Goal: Task Accomplishment & Management: Use online tool/utility

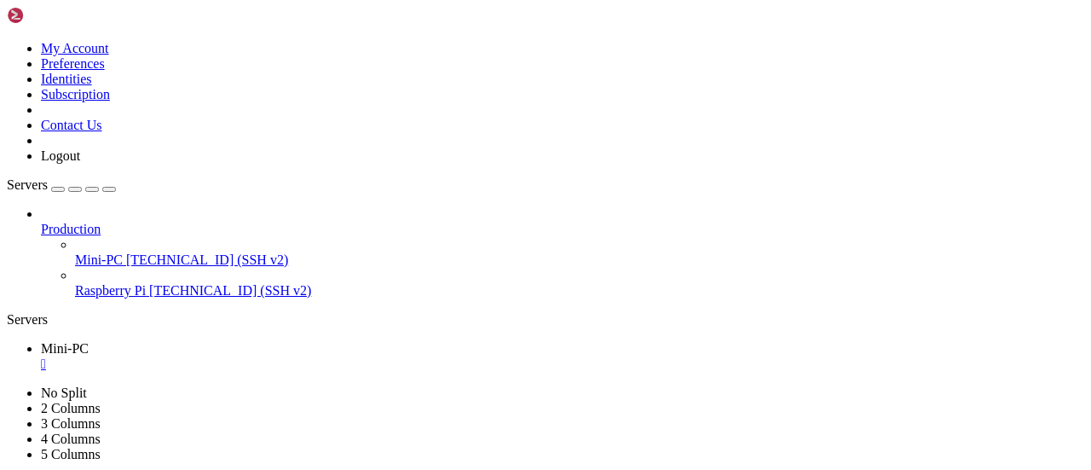
scroll to position [8896, 0]
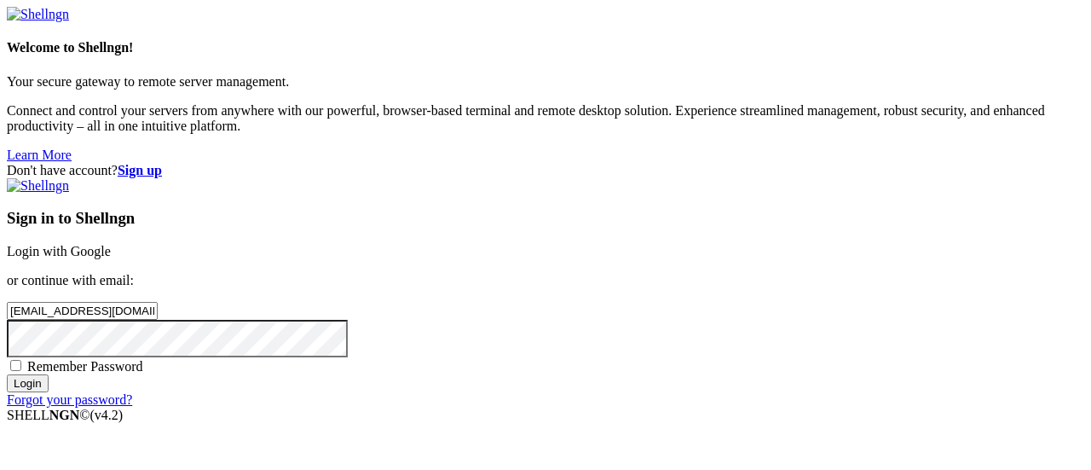
click at [49, 392] on input "Login" at bounding box center [28, 383] width 42 height 18
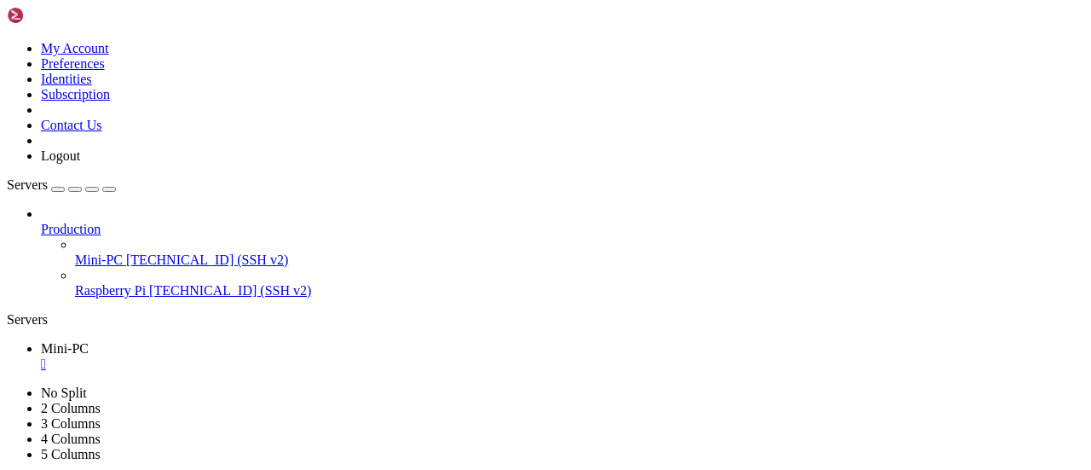
scroll to position [8896, 0]
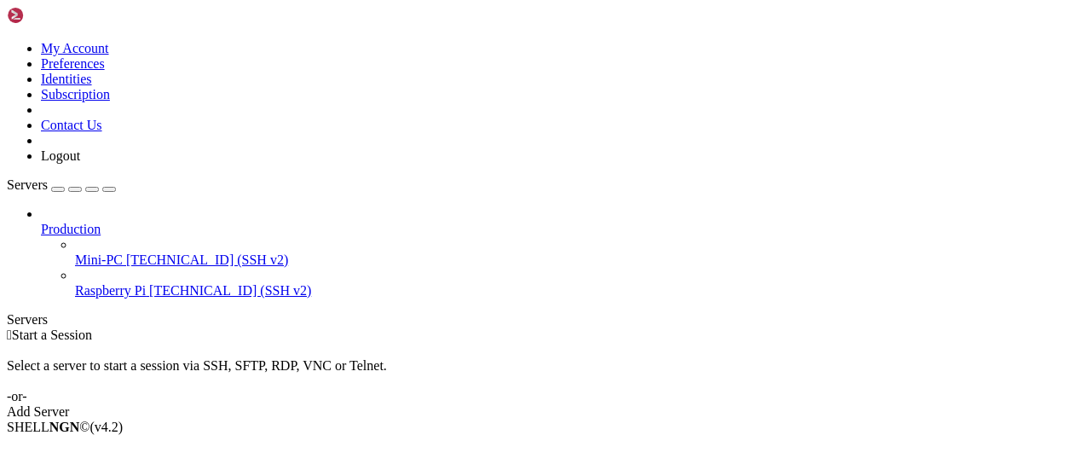
click at [123, 252] on span "Mini-PC" at bounding box center [99, 259] width 48 height 14
click at [86, 448] on span "Connect" at bounding box center [63, 455] width 45 height 14
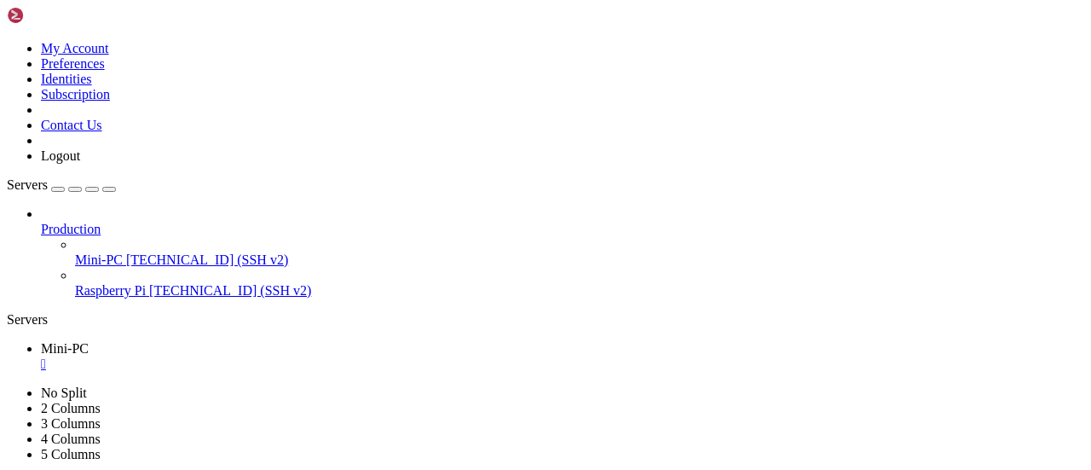
scroll to position [1101, 0]
click at [7, 41] on icon at bounding box center [7, 41] width 0 height 0
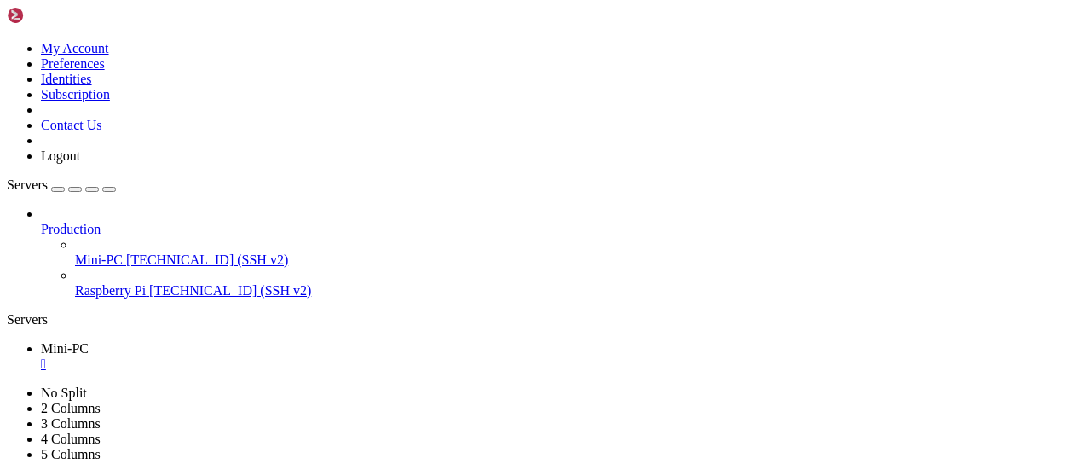
click at [80, 163] on link "Logout" at bounding box center [60, 155] width 39 height 14
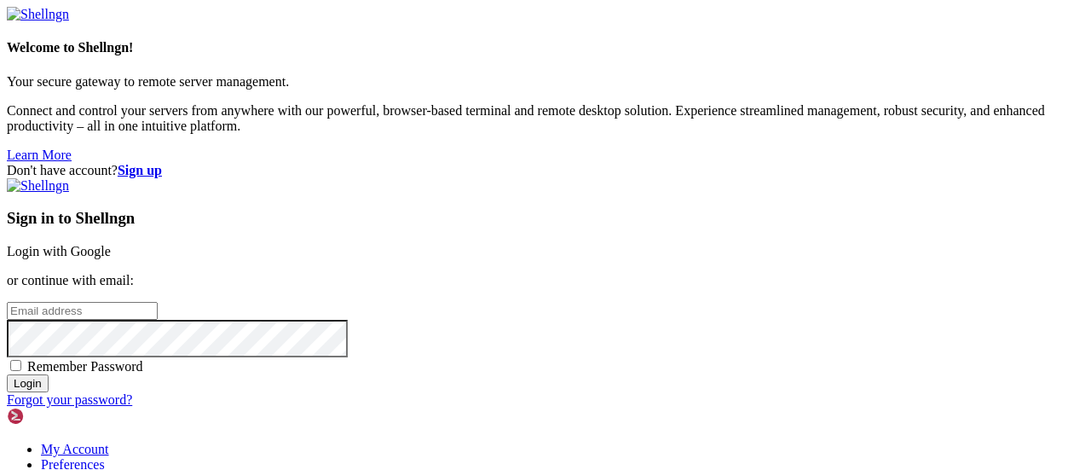
type input "[EMAIL_ADDRESS][DOMAIN_NAME]"
